Goal: Information Seeking & Learning: Find specific page/section

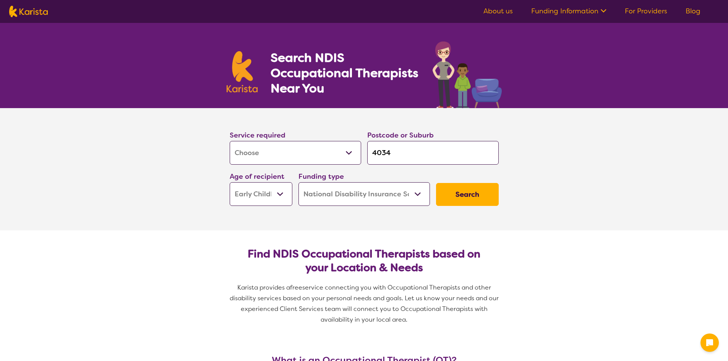
select select "[MEDICAL_DATA]"
select select "EC"
select select "NDIS"
select select "[MEDICAL_DATA]"
select select "EC"
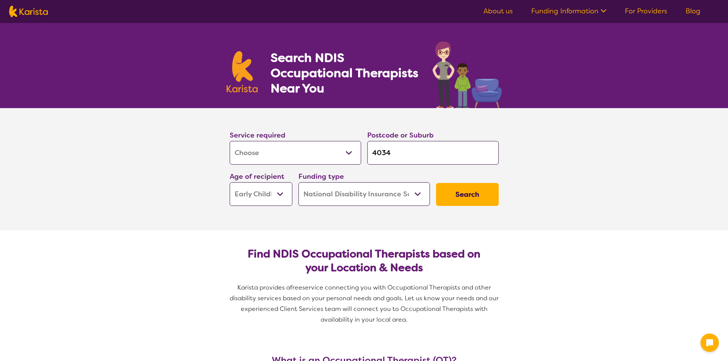
select select "NDIS"
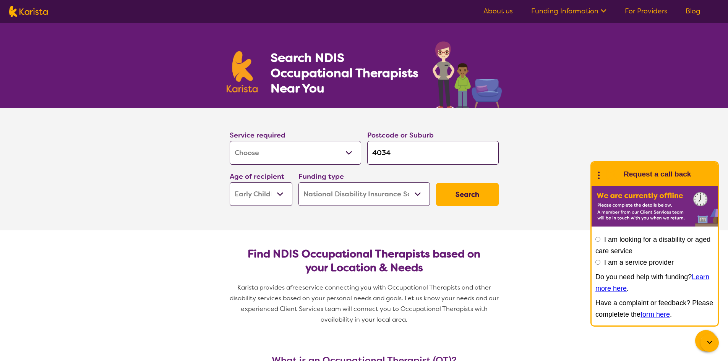
drag, startPoint x: 401, startPoint y: 153, endPoint x: 257, endPoint y: 174, distance: 144.9
click at [257, 174] on div "Service required Allied Health Assistant Assessment ([MEDICAL_DATA] or [MEDICAL…" at bounding box center [364, 168] width 275 height 83
type input "3"
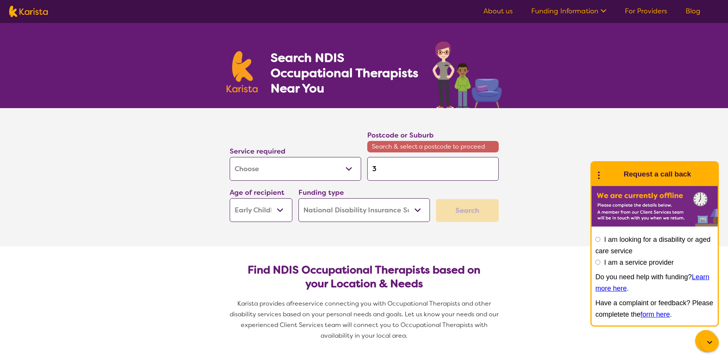
type input "33"
type input "333"
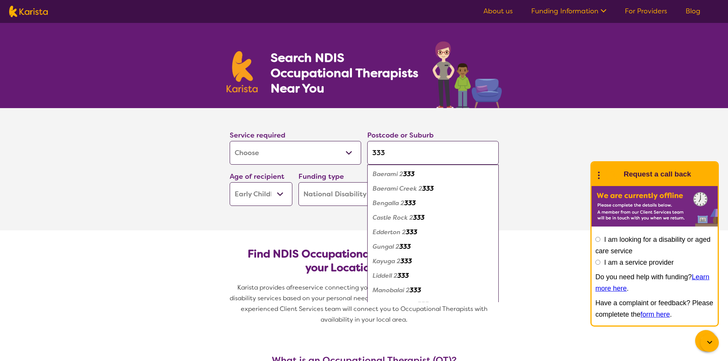
type input "3335"
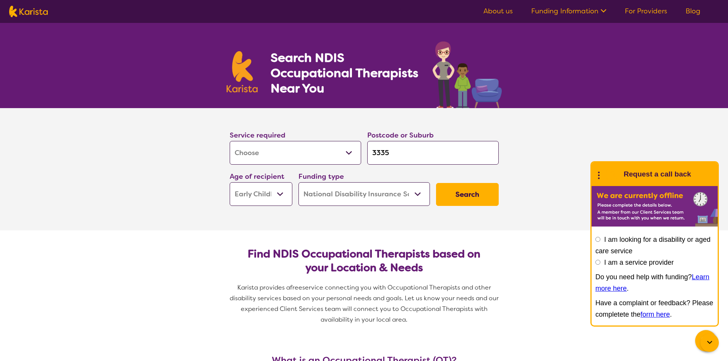
click at [464, 164] on input "3335" at bounding box center [433, 153] width 132 height 24
click at [455, 156] on input "3335" at bounding box center [433, 153] width 132 height 24
drag, startPoint x: 449, startPoint y: 156, endPoint x: 408, endPoint y: 162, distance: 41.4
click at [449, 156] on input "3335" at bounding box center [433, 153] width 132 height 24
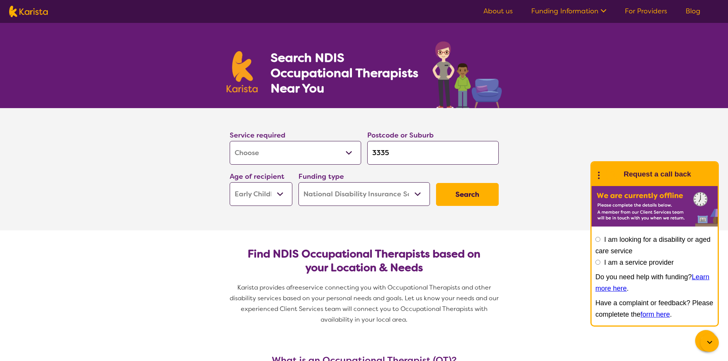
click at [389, 155] on input "3335" at bounding box center [433, 153] width 132 height 24
type input "333"
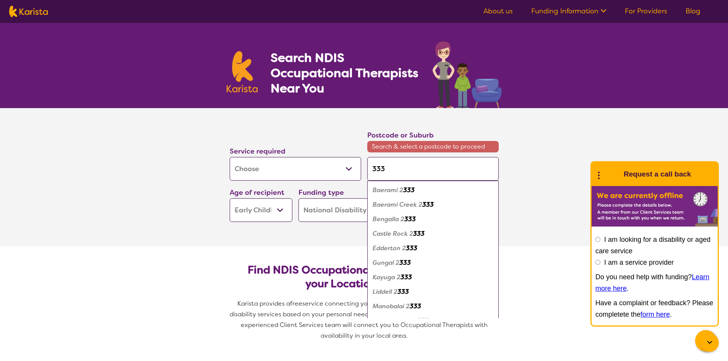
type input "3335"
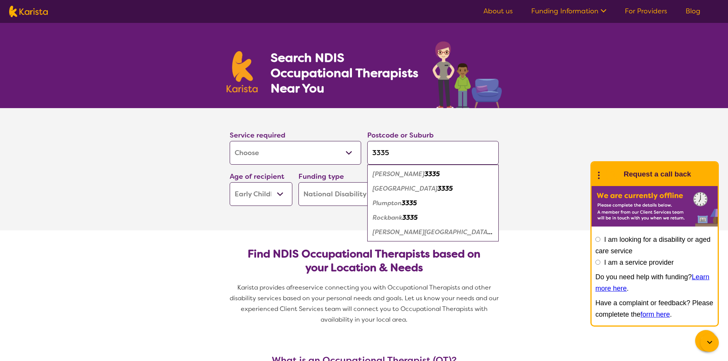
click at [395, 219] on em "Rockbank" at bounding box center [388, 218] width 30 height 8
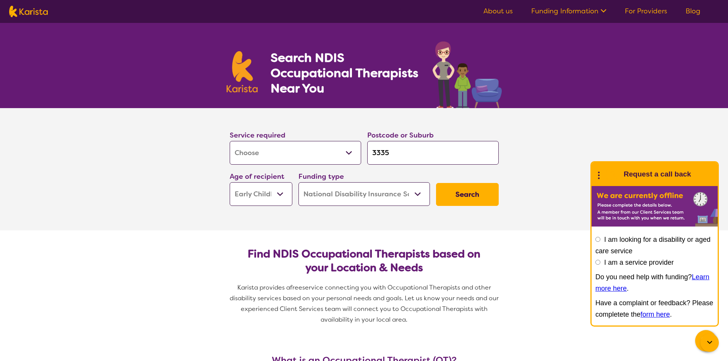
click at [253, 154] on select "Allied Health Assistant Assessment ([MEDICAL_DATA] or [MEDICAL_DATA]) Behaviour…" at bounding box center [296, 153] width 132 height 24
click at [173, 220] on section "Service required Allied Health Assistant Assessment ([MEDICAL_DATA] or [MEDICAL…" at bounding box center [364, 169] width 728 height 122
click at [276, 190] on select "Early Childhood - 0 to 9 Child - 10 to 11 Adolescent - 12 to 17 Adult - 18 to 6…" at bounding box center [261, 194] width 63 height 24
click at [456, 192] on button "Search" at bounding box center [467, 194] width 63 height 23
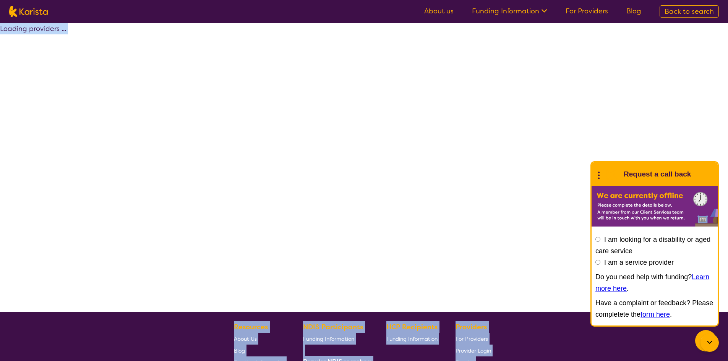
select select "by_score"
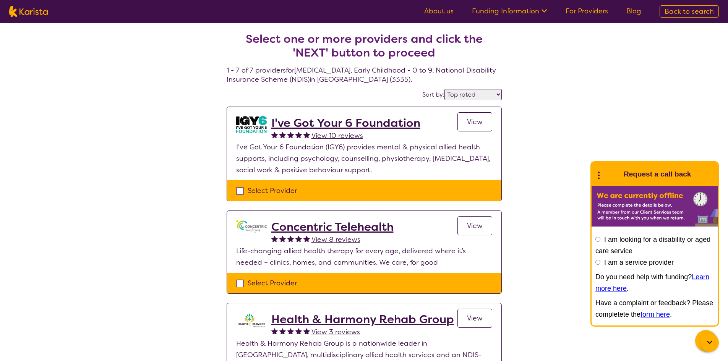
select select "[MEDICAL_DATA]"
select select "EC"
select select "NDIS"
select select "[MEDICAL_DATA]"
select select "EC"
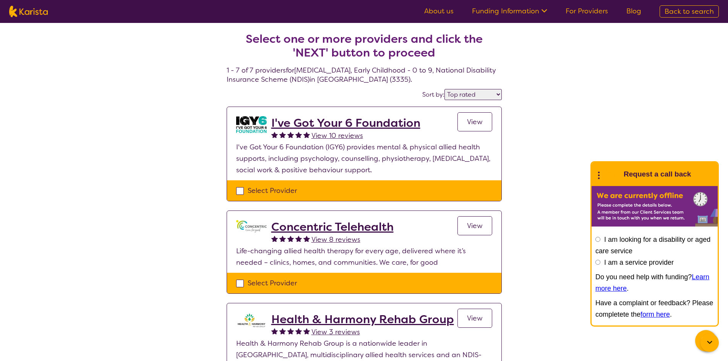
select select "NDIS"
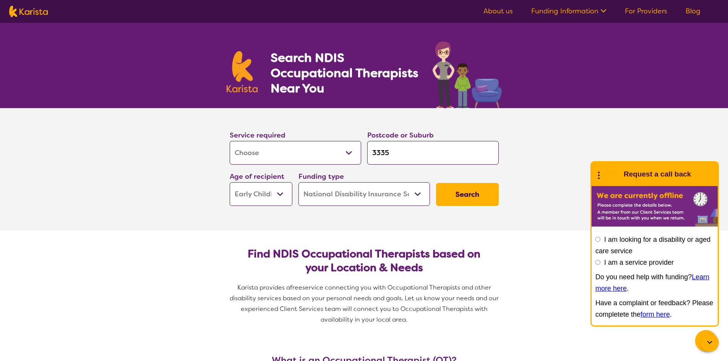
click at [310, 155] on select "Allied Health Assistant Assessment ([MEDICAL_DATA] or [MEDICAL_DATA]) Behaviour…" at bounding box center [296, 153] width 132 height 24
select select "[MEDICAL_DATA]"
click at [230, 141] on select "Allied Health Assistant Assessment ([MEDICAL_DATA] or [MEDICAL_DATA]) Behaviour…" at bounding box center [296, 153] width 132 height 24
select select "[MEDICAL_DATA]"
click at [474, 196] on button "Search" at bounding box center [467, 194] width 63 height 23
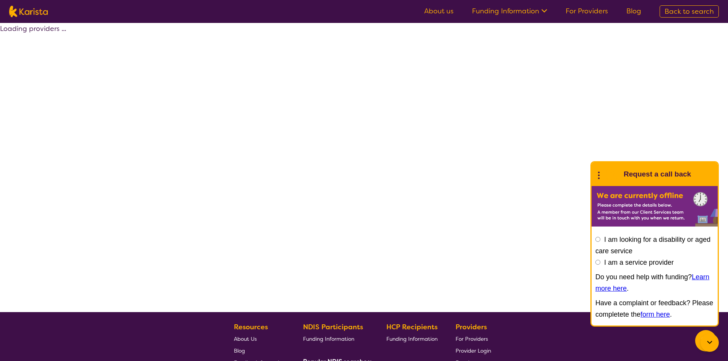
select select "by_score"
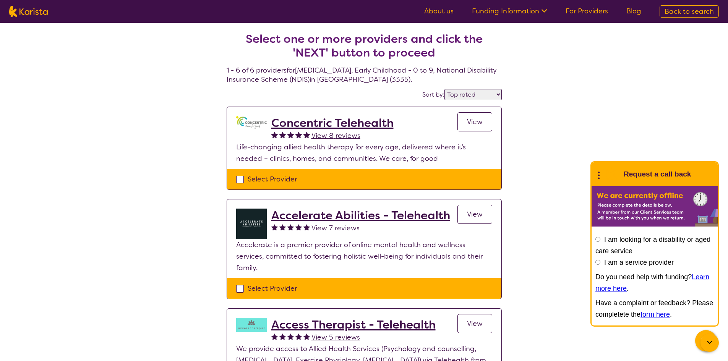
select select "[MEDICAL_DATA]"
select select "EC"
select select "NDIS"
select select "[MEDICAL_DATA]"
select select "EC"
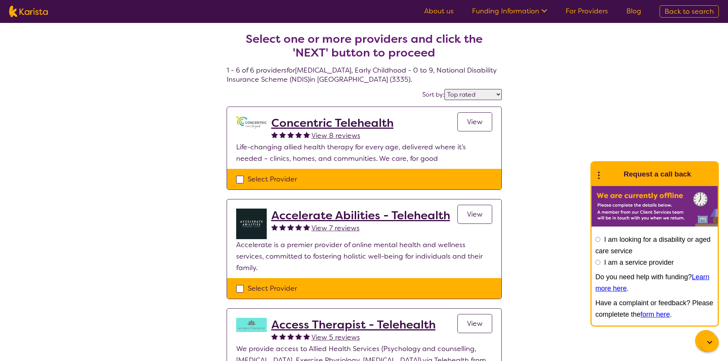
select select "NDIS"
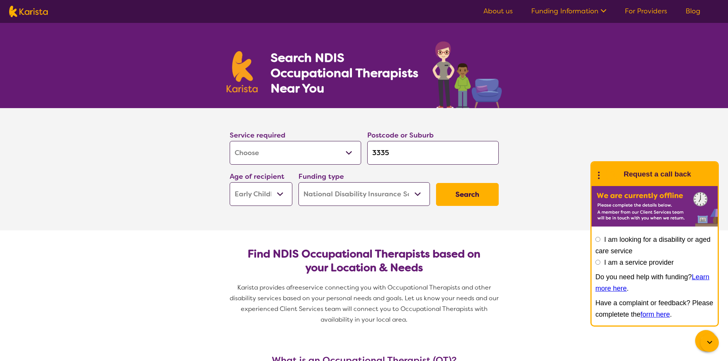
click at [323, 157] on select "Allied Health Assistant Assessment ([MEDICAL_DATA] or [MEDICAL_DATA]) Behaviour…" at bounding box center [296, 153] width 132 height 24
select select "Dietitian"
click at [230, 141] on select "Allied Health Assistant Assessment ([MEDICAL_DATA] or [MEDICAL_DATA]) Behaviour…" at bounding box center [296, 153] width 132 height 24
select select "Dietitian"
click at [475, 204] on button "Search" at bounding box center [467, 194] width 63 height 23
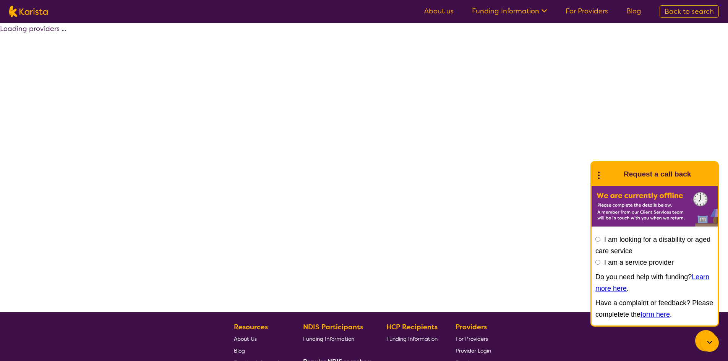
select select "NDIS"
select select "Dietitian"
select select "EC"
